Goal: Find specific page/section: Locate a particular part of the current website

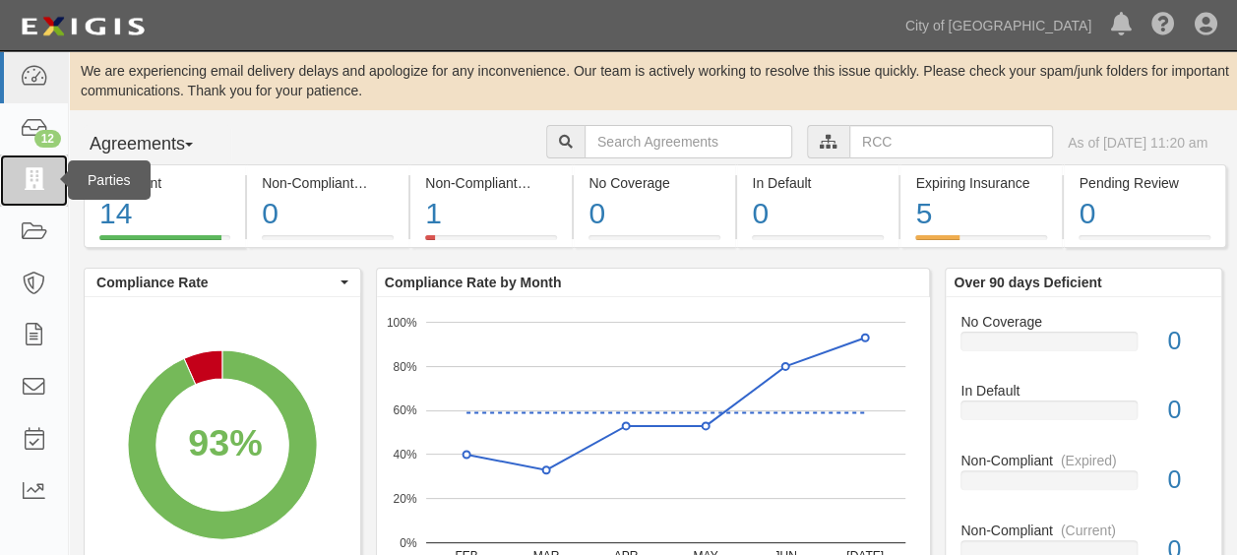
click at [39, 195] on link at bounding box center [34, 181] width 68 height 52
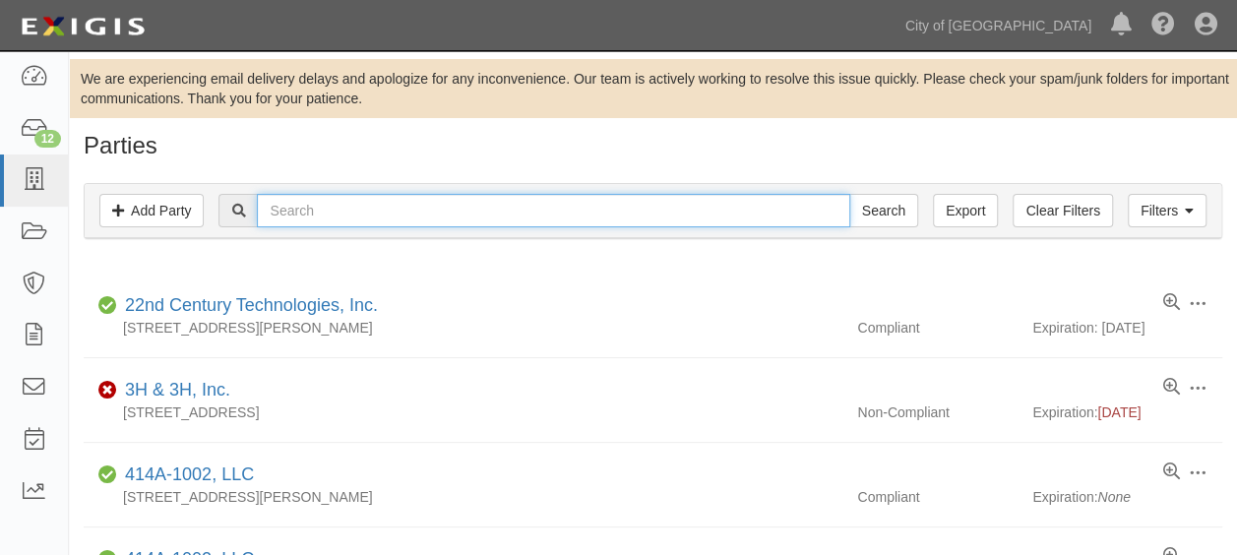
click at [321, 213] on input "text" at bounding box center [553, 210] width 593 height 33
type input "centerpoint"
click at [849, 194] on input "Search" at bounding box center [883, 210] width 69 height 33
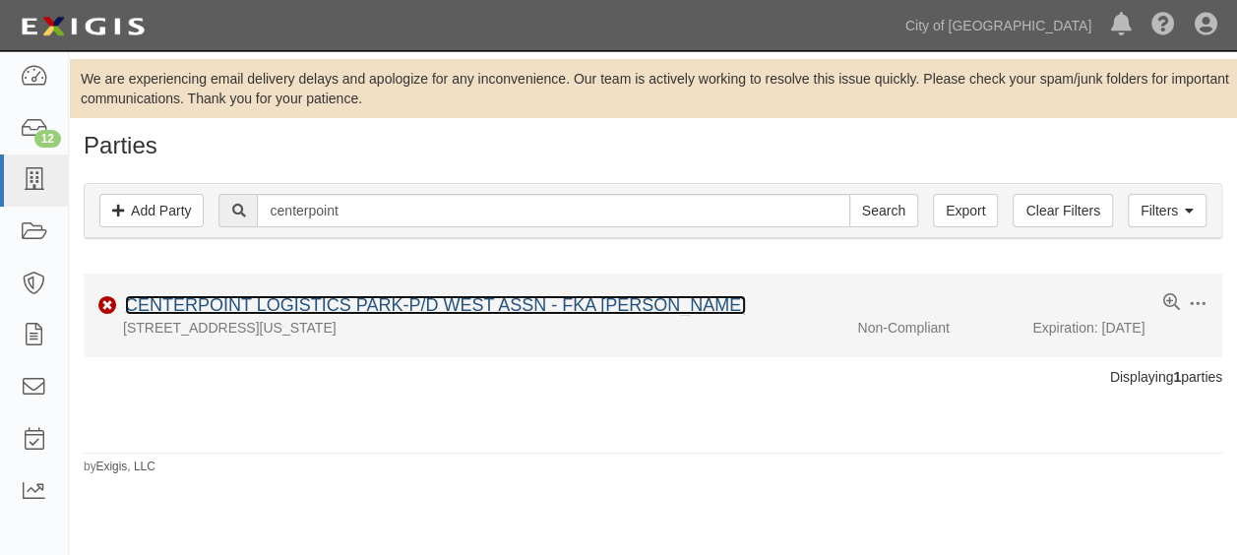
click at [395, 309] on link "CENTERPOINT LOGISTICS PARK-P/D WEST ASSN - FKA [PERSON_NAME]" at bounding box center [435, 305] width 621 height 20
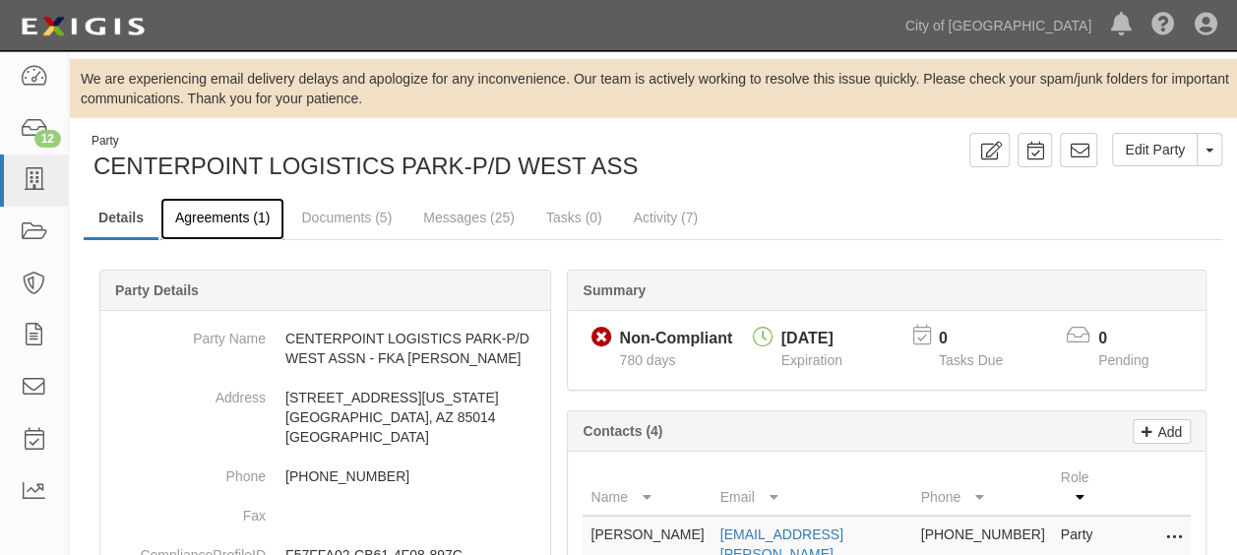
click at [217, 217] on link "Agreements (1)" at bounding box center [222, 219] width 124 height 42
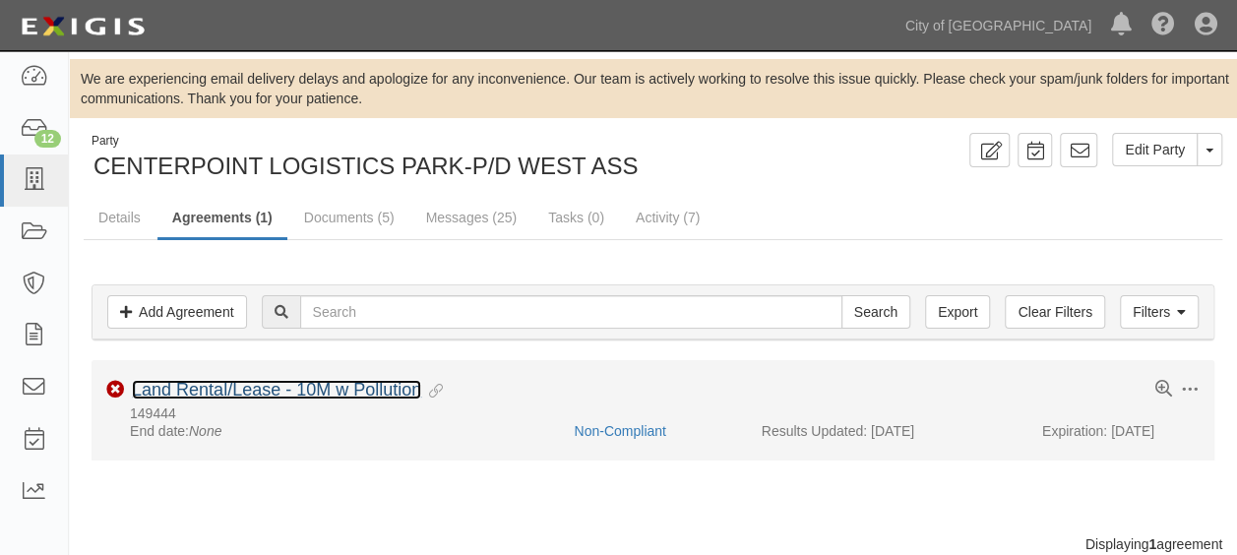
click at [203, 390] on link "Land Rental/Lease - 10M w Pollution" at bounding box center [276, 390] width 289 height 20
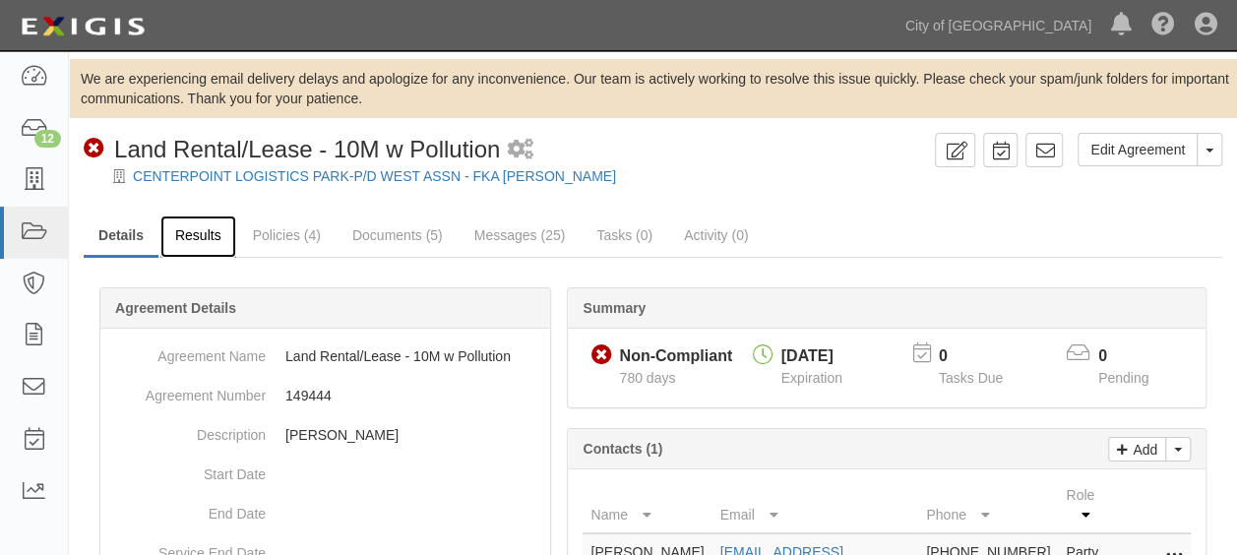
click at [206, 231] on link "Results" at bounding box center [198, 237] width 76 height 42
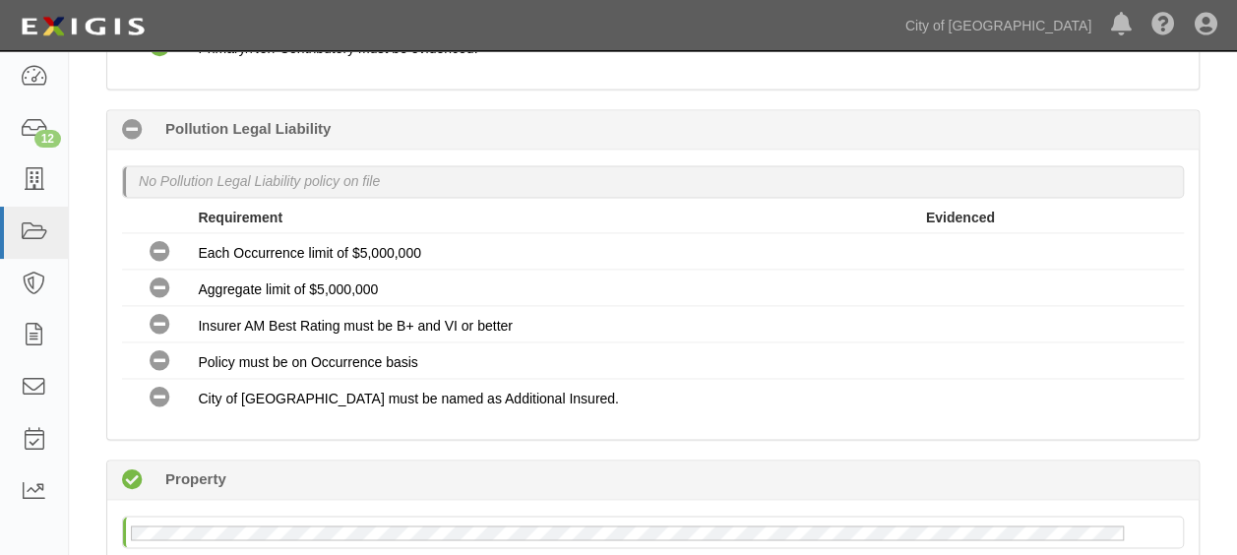
scroll to position [1254, 0]
